Goal: Submit feedback/report problem: Submit feedback/report problem

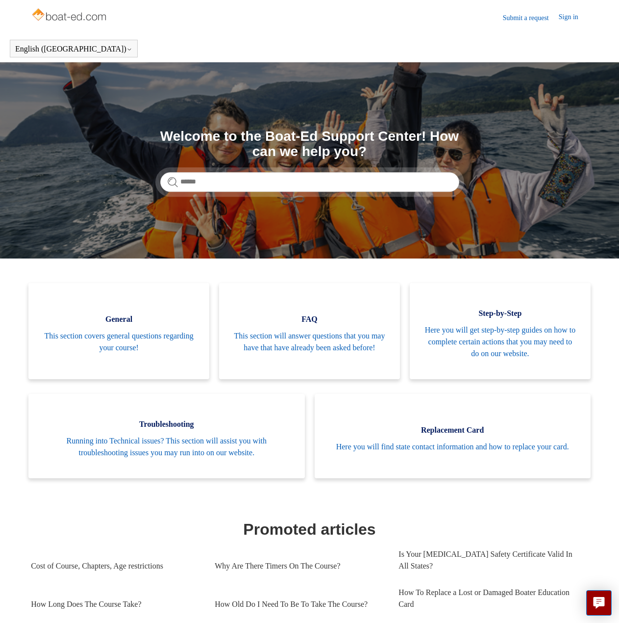
click at [519, 14] on link "Submit a request" at bounding box center [531, 18] width 56 height 10
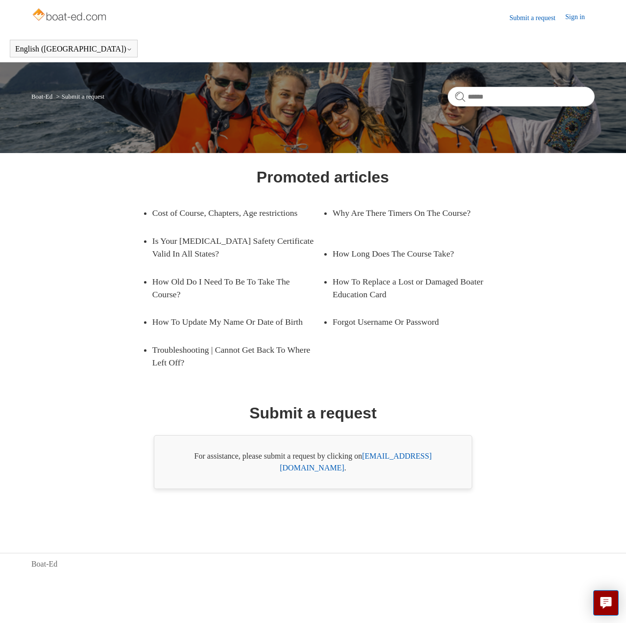
click at [395, 472] on link "support@boat-ed.com" at bounding box center [356, 461] width 152 height 20
click at [402, 472] on link "support@boat-ed.com" at bounding box center [356, 461] width 152 height 20
click at [385, 472] on link "support@boat-ed.com" at bounding box center [356, 461] width 152 height 20
click at [605, 599] on icon "Live chat" at bounding box center [606, 601] width 11 height 9
